Goal: Information Seeking & Learning: Learn about a topic

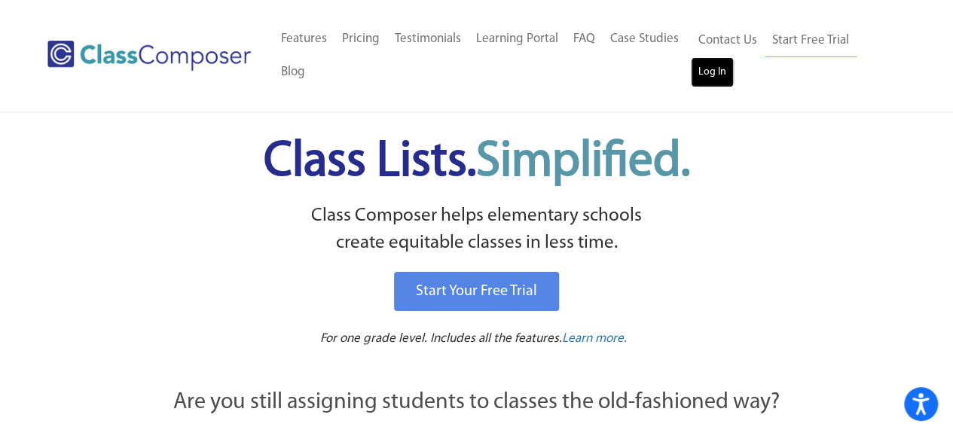
click at [714, 76] on link "Log In" at bounding box center [712, 72] width 43 height 30
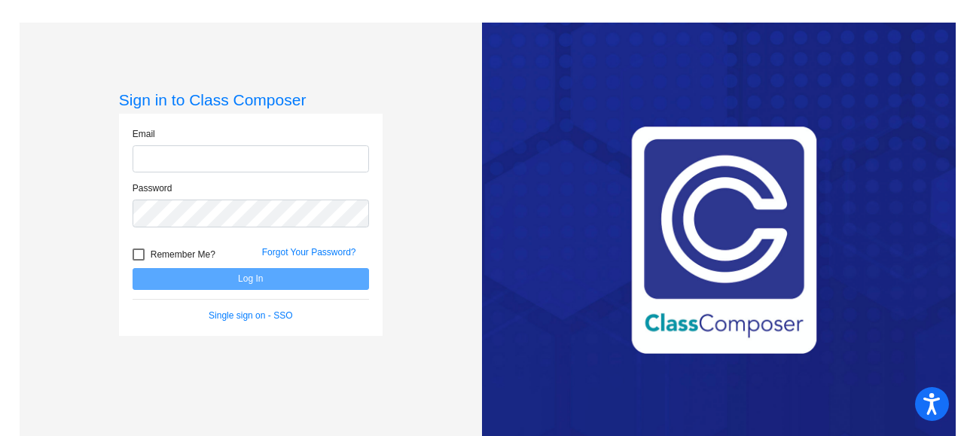
type input "[EMAIL_ADDRESS][DOMAIN_NAME]"
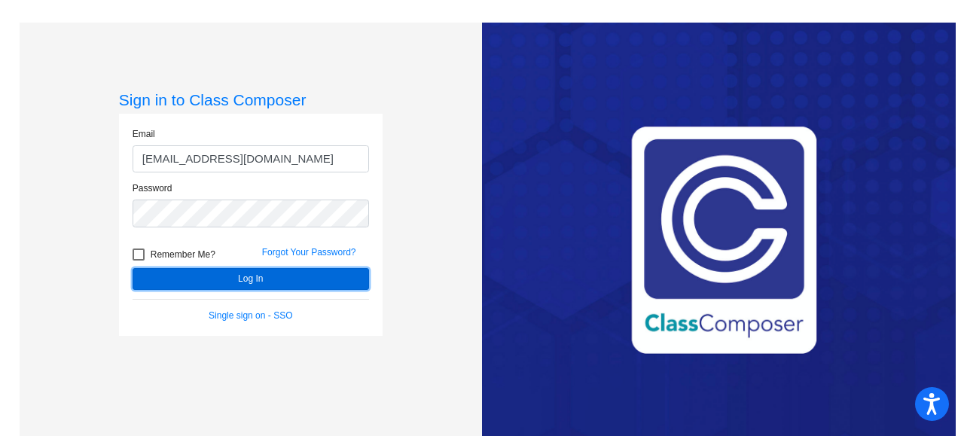
click at [275, 275] on button "Log In" at bounding box center [251, 279] width 237 height 22
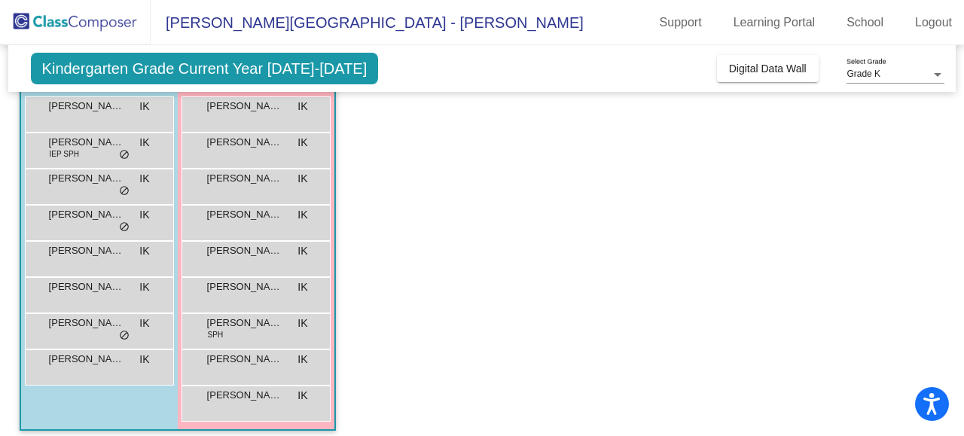
scroll to position [145, 0]
click at [88, 114] on div "[PERSON_NAME] IK lock do_not_disturb_alt" at bounding box center [98, 112] width 144 height 31
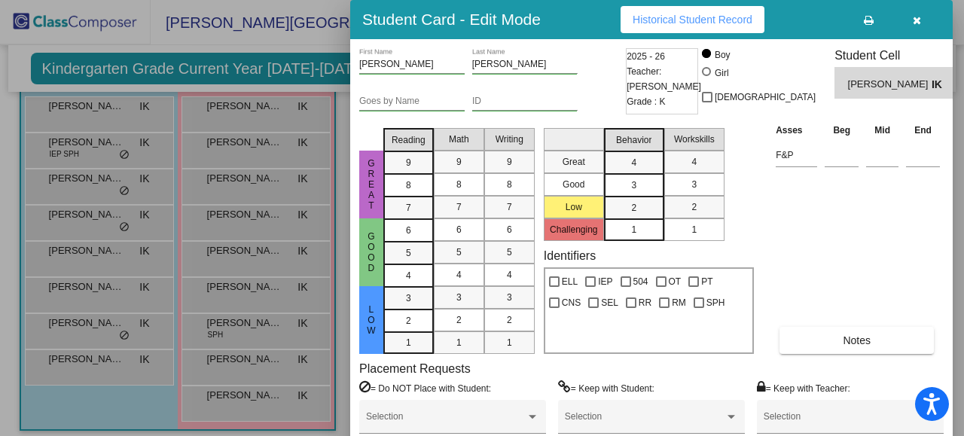
click at [680, 12] on button "Historical Student Record" at bounding box center [693, 19] width 144 height 27
click at [0, 263] on div at bounding box center [482, 218] width 964 height 436
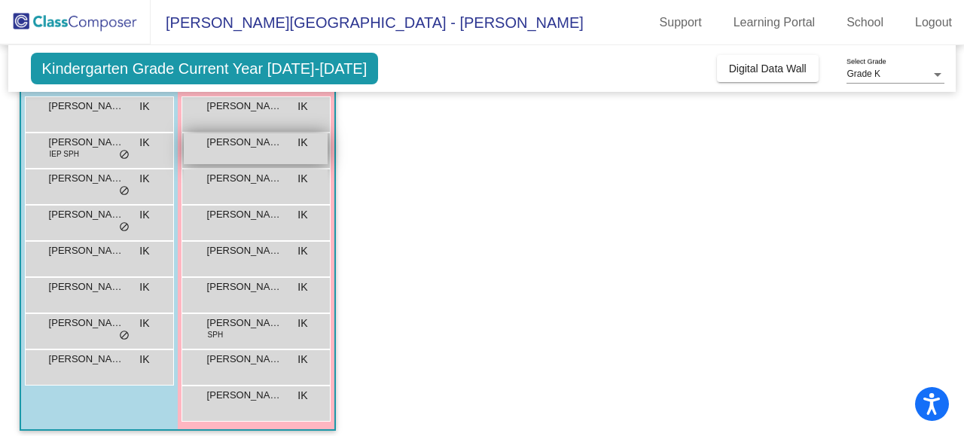
click at [250, 156] on div "[PERSON_NAME] IK lock do_not_disturb_alt" at bounding box center [256, 148] width 144 height 31
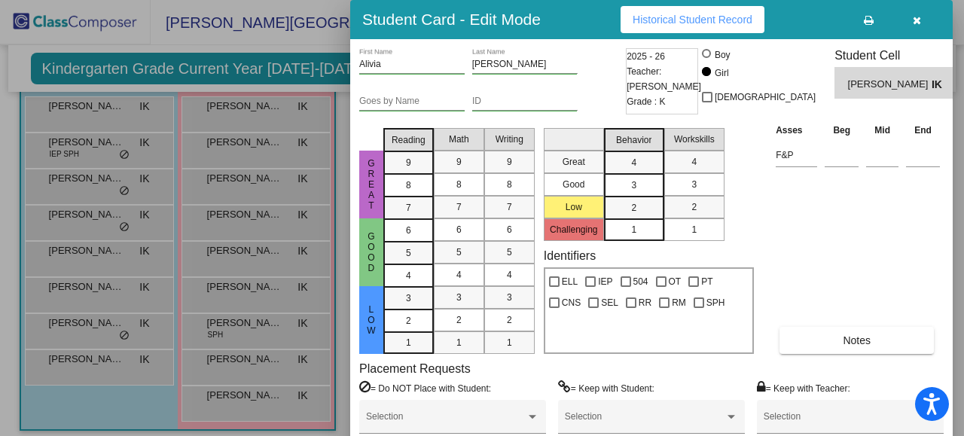
click at [675, 14] on span "Historical Student Record" at bounding box center [693, 20] width 120 height 12
click at [344, 236] on div at bounding box center [482, 218] width 964 height 436
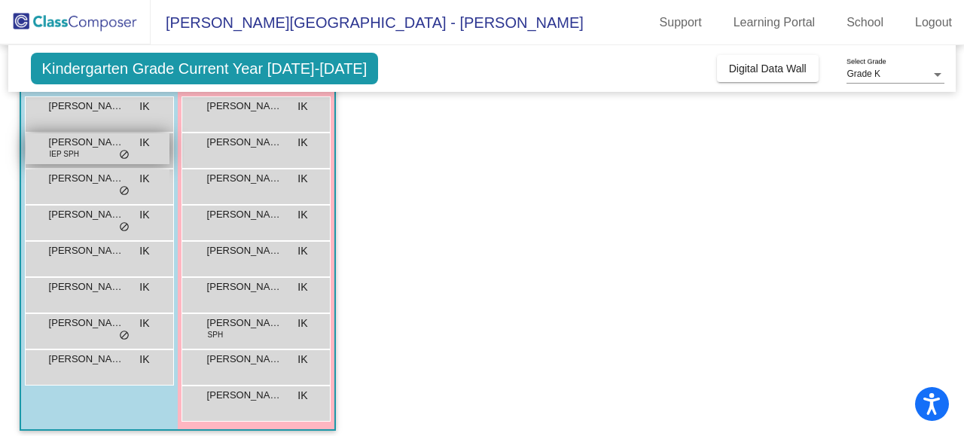
click at [96, 150] on div "[PERSON_NAME] Diamond IEP SPH IK lock do_not_disturb_alt" at bounding box center [98, 148] width 144 height 31
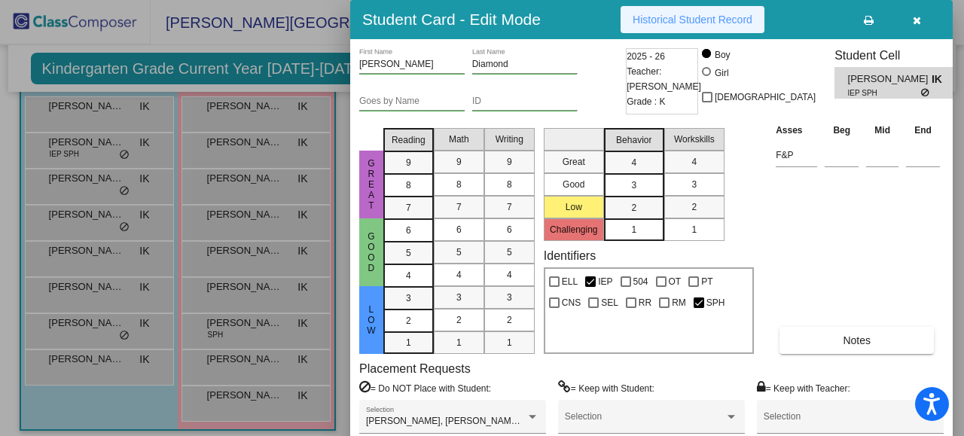
click at [689, 19] on span "Historical Student Record" at bounding box center [693, 20] width 120 height 12
